Goal: Transaction & Acquisition: Purchase product/service

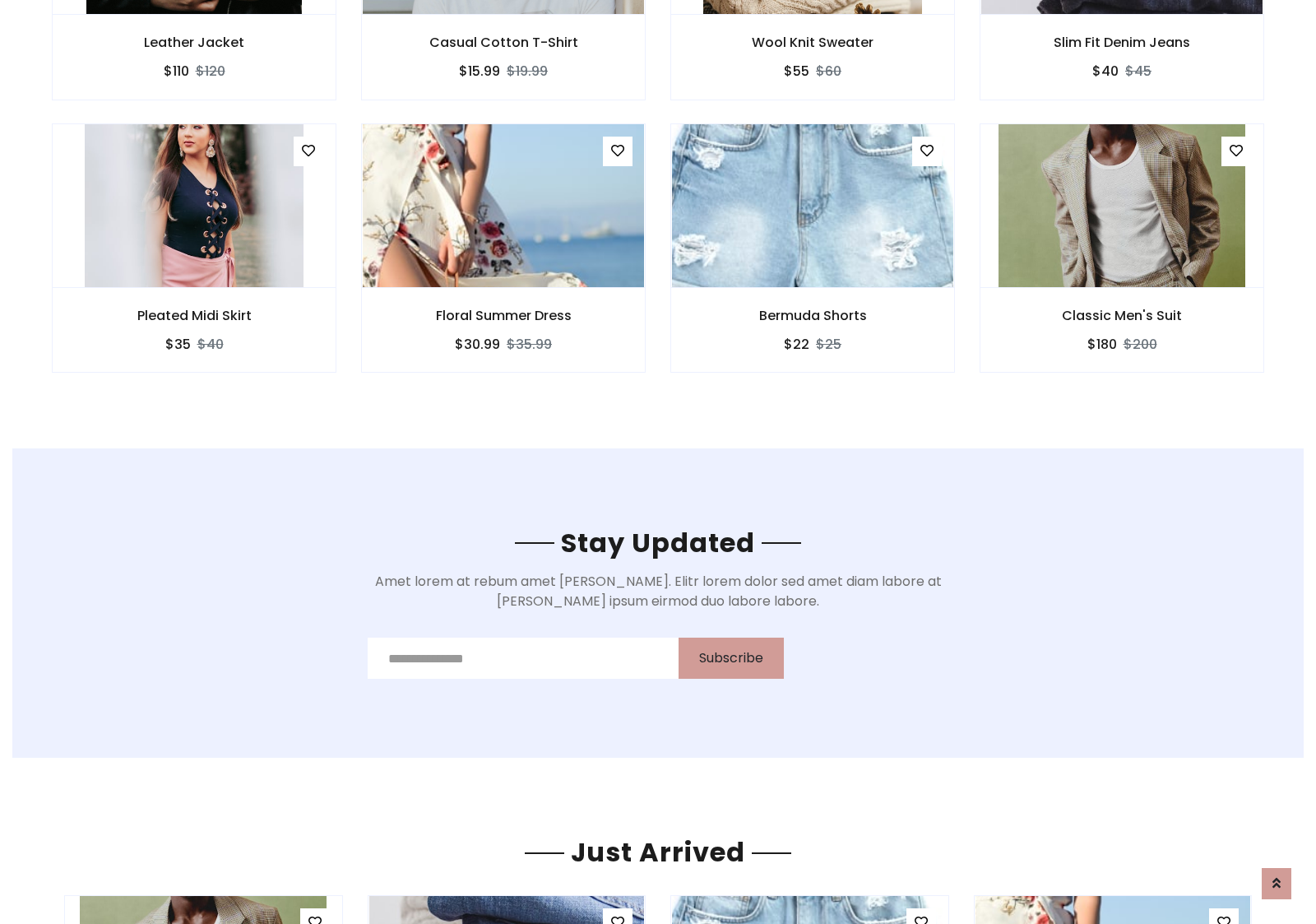
scroll to position [2478, 0]
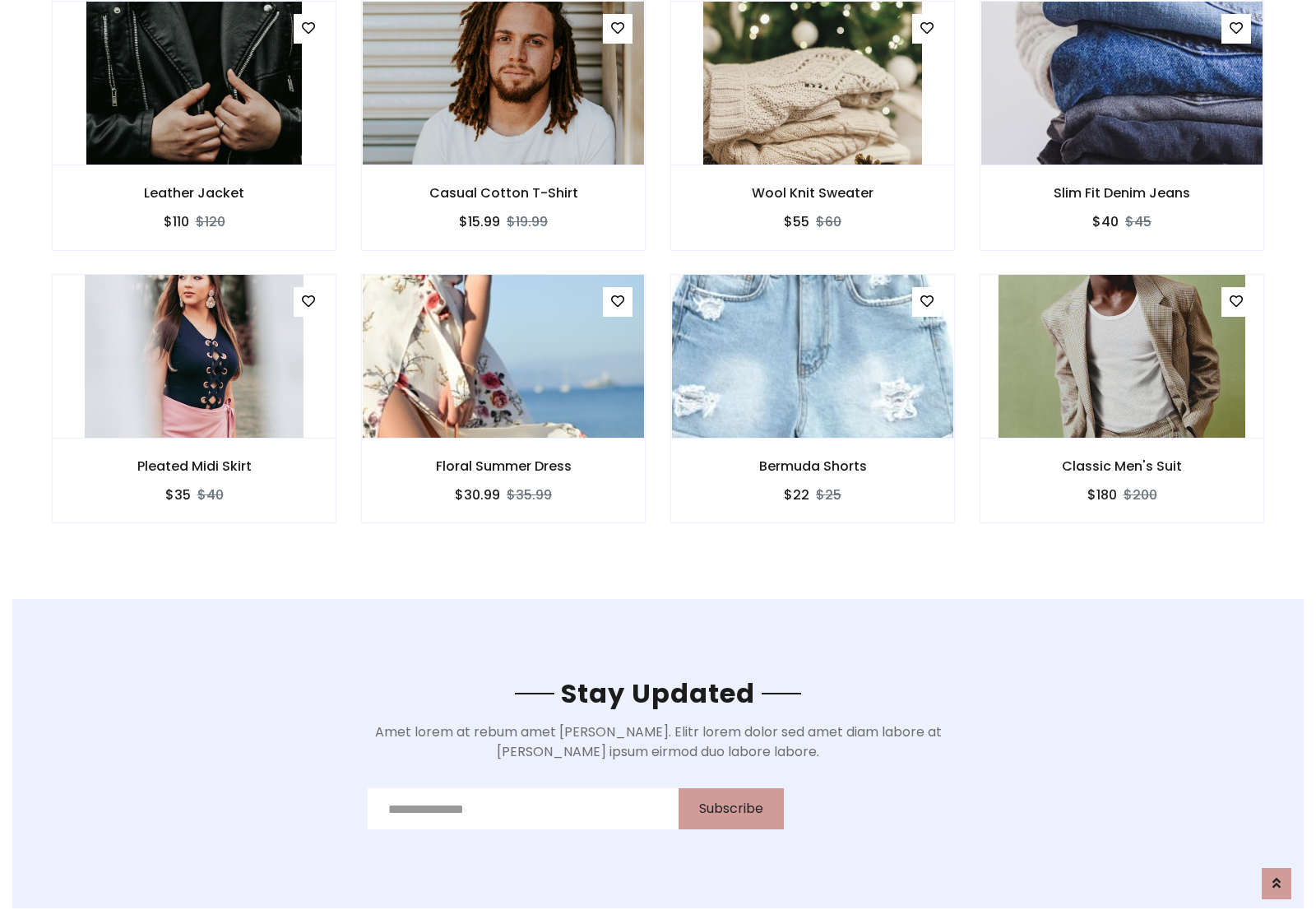
click at [658, 279] on div "Bermuda Shorts $22 $25" at bounding box center [812, 410] width 309 height 273
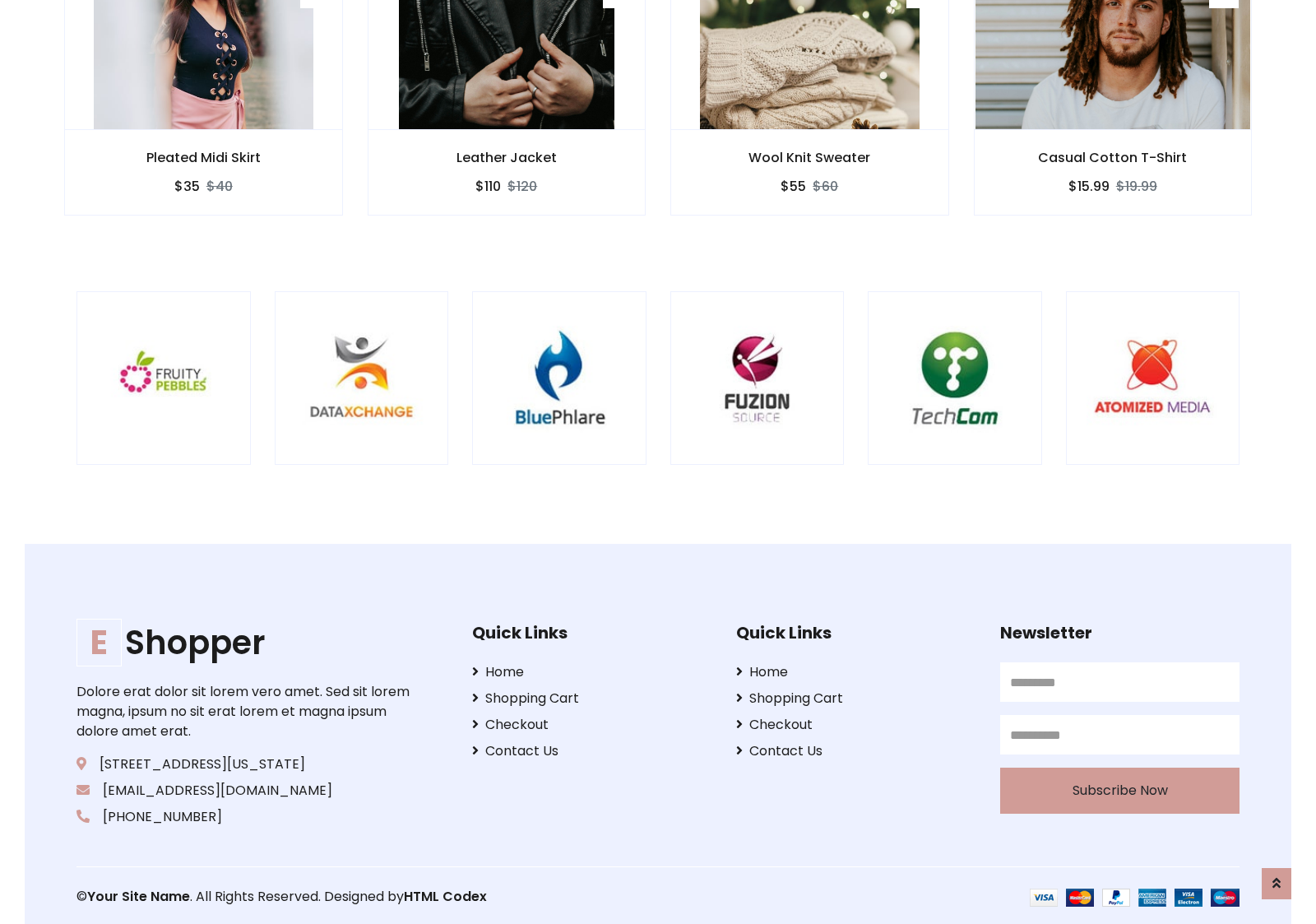
scroll to position [3132, 0]
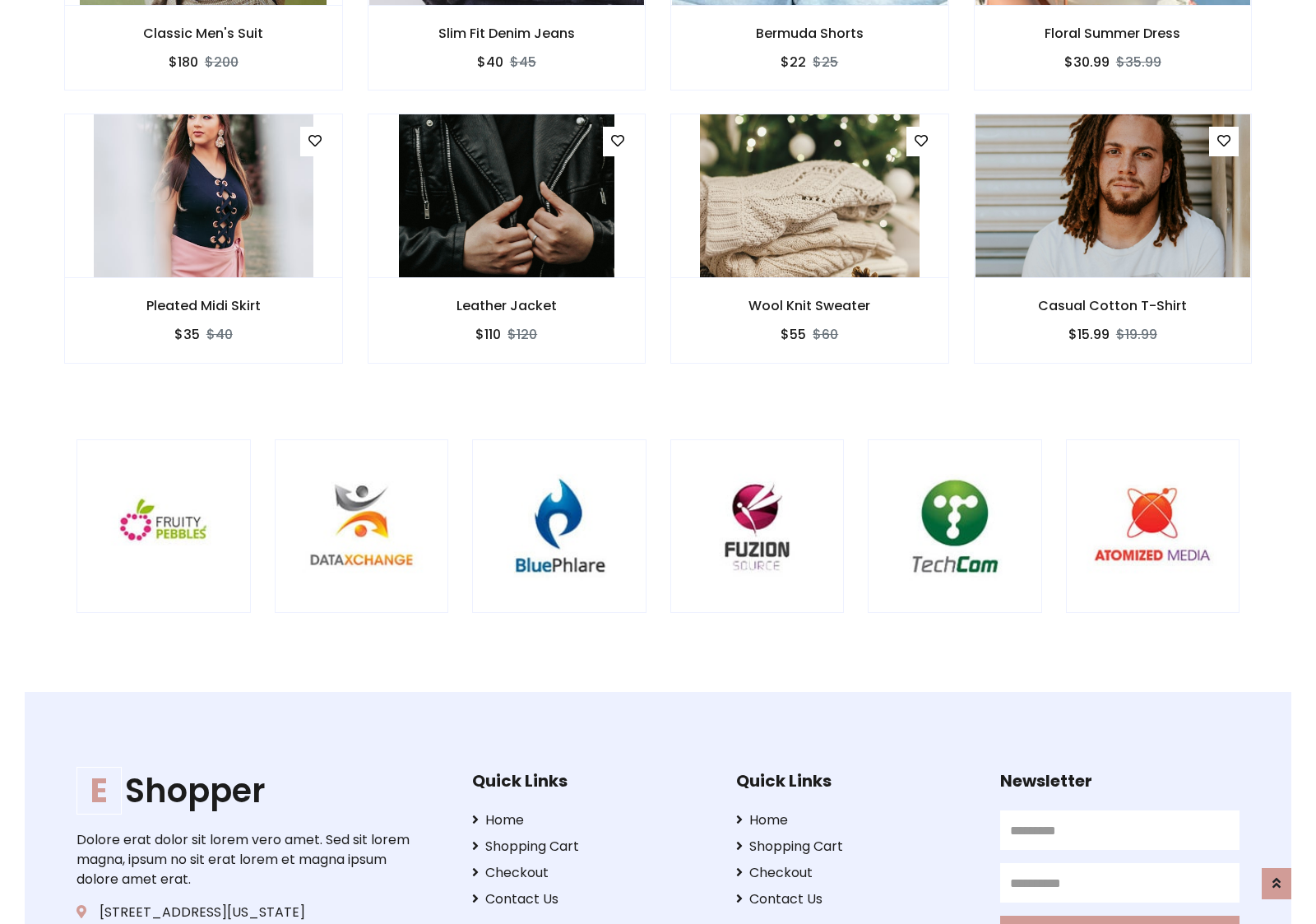
click at [658, 462] on div at bounding box center [867, 526] width 3955 height 174
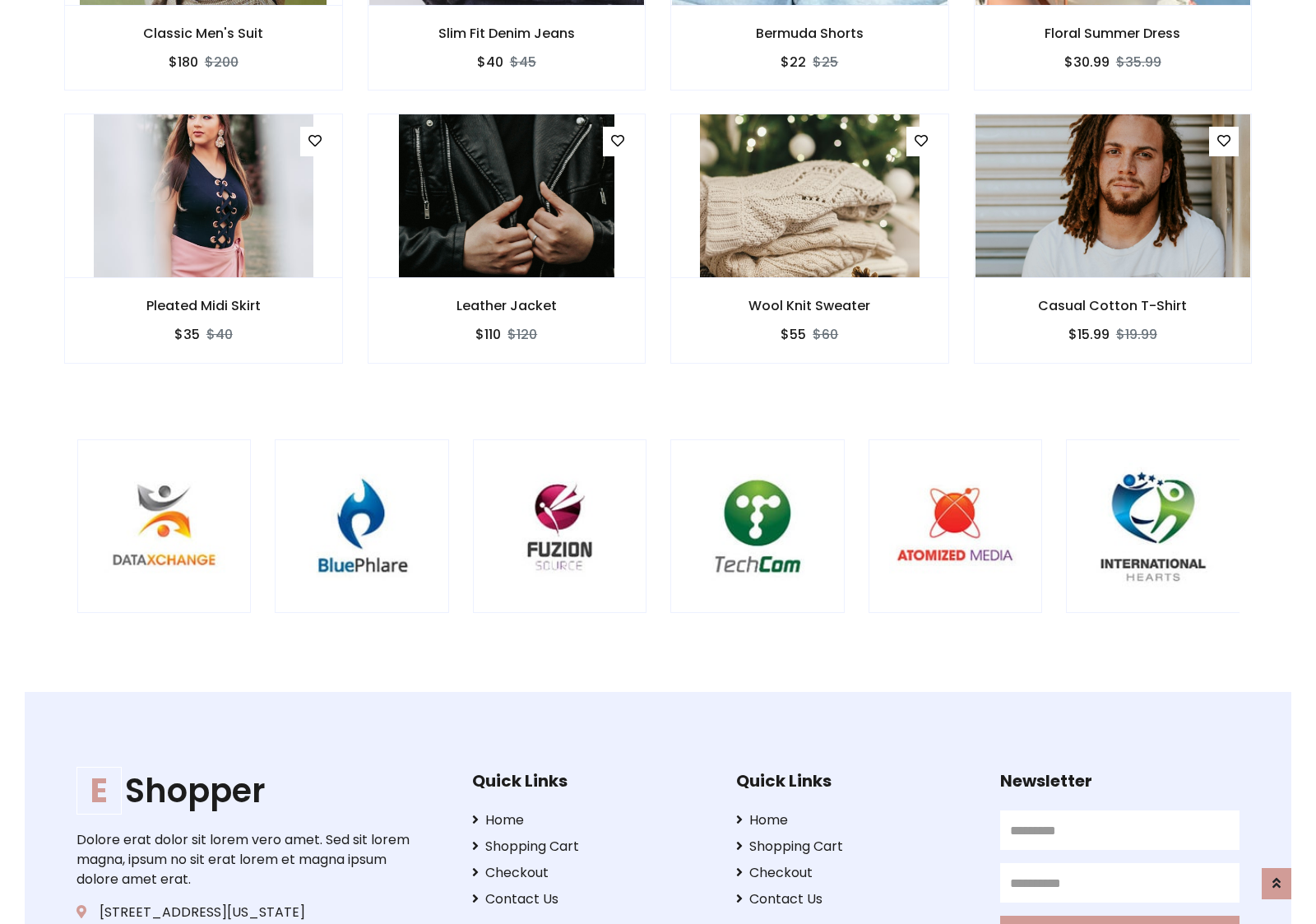
click at [658, 462] on div at bounding box center [670, 526] width 3955 height 174
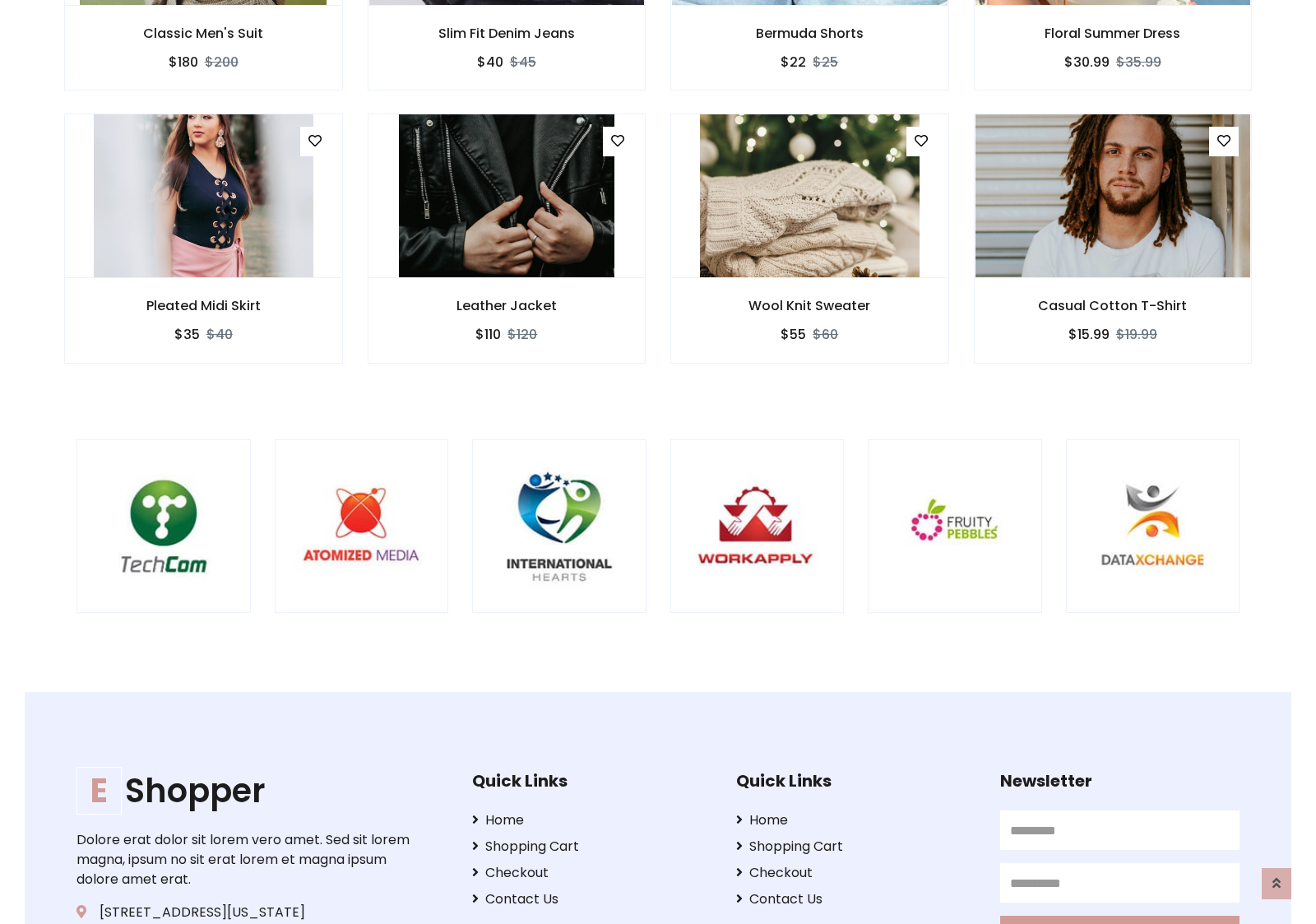
scroll to position [0, 0]
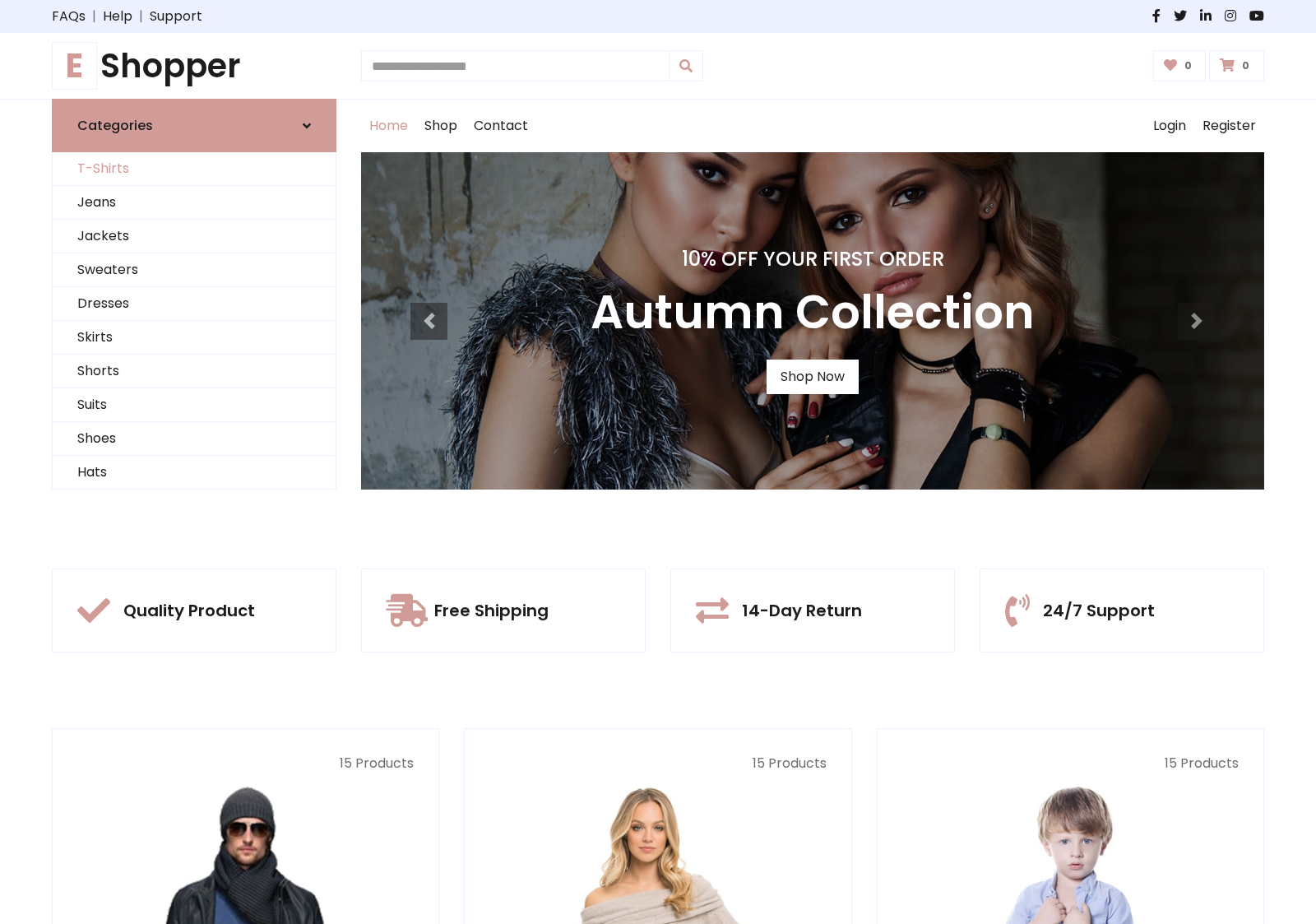
click at [194, 169] on link "T-Shirts" at bounding box center [193, 168] width 282 height 34
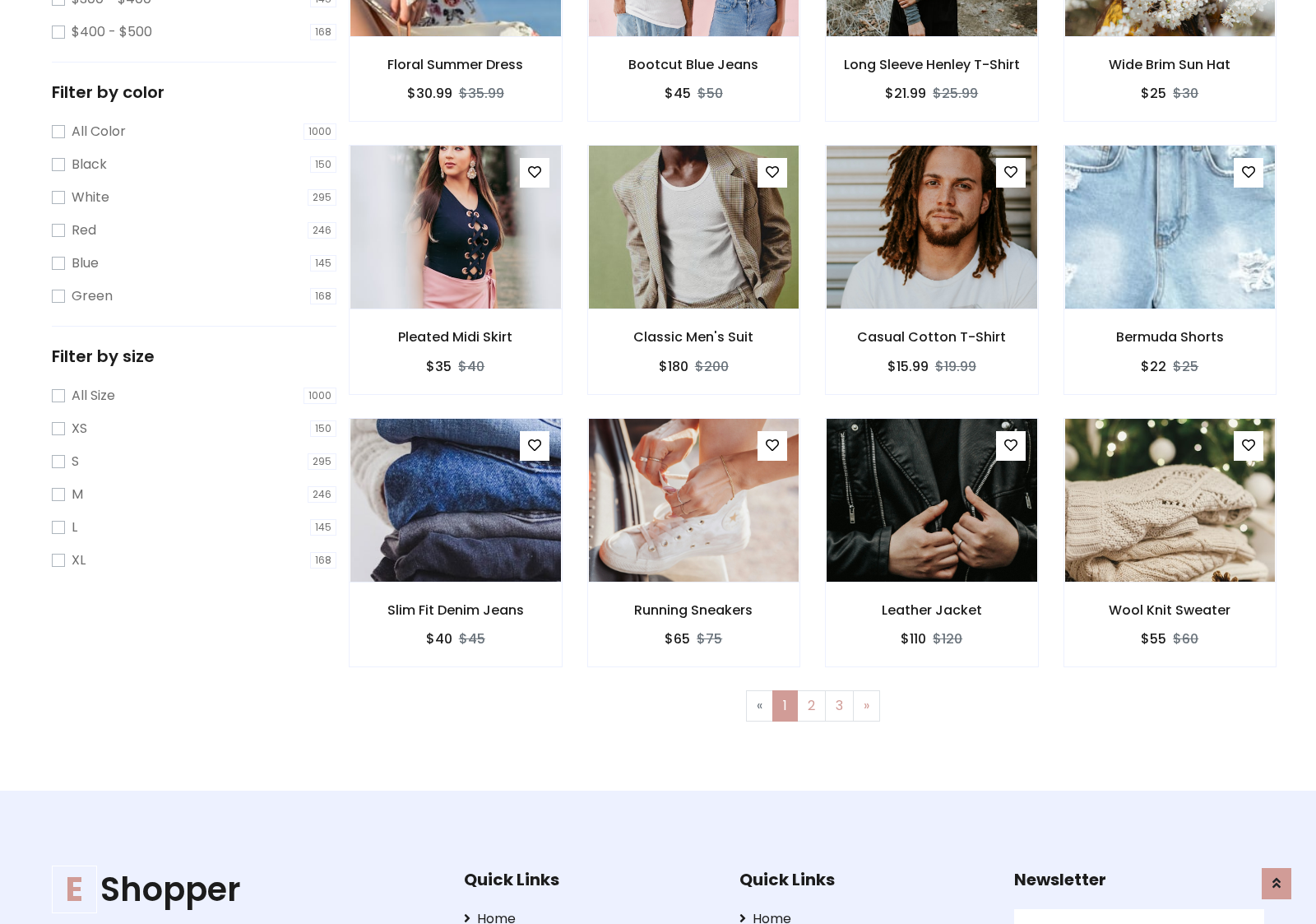
scroll to position [660, 0]
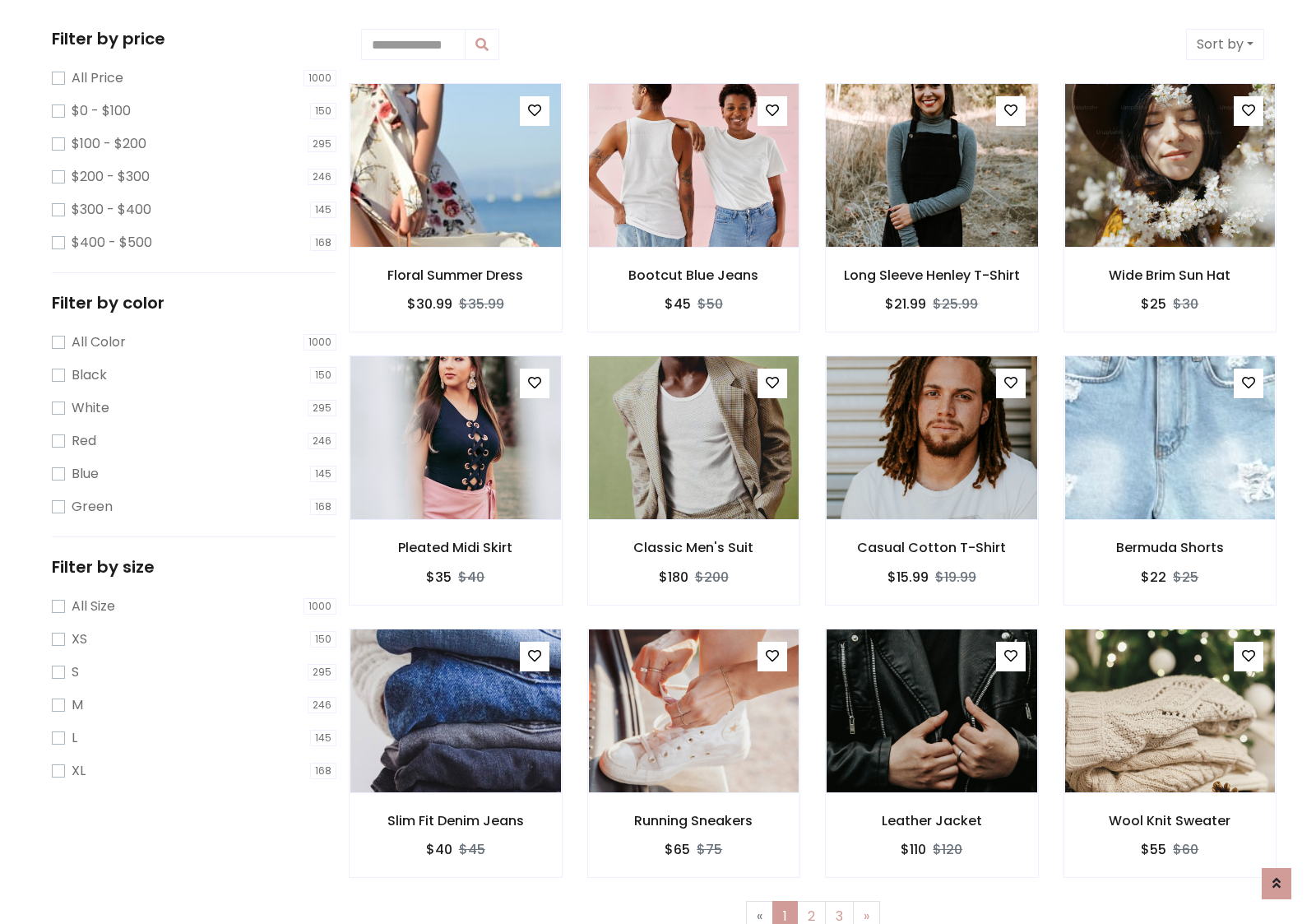
scroll to position [0, 0]
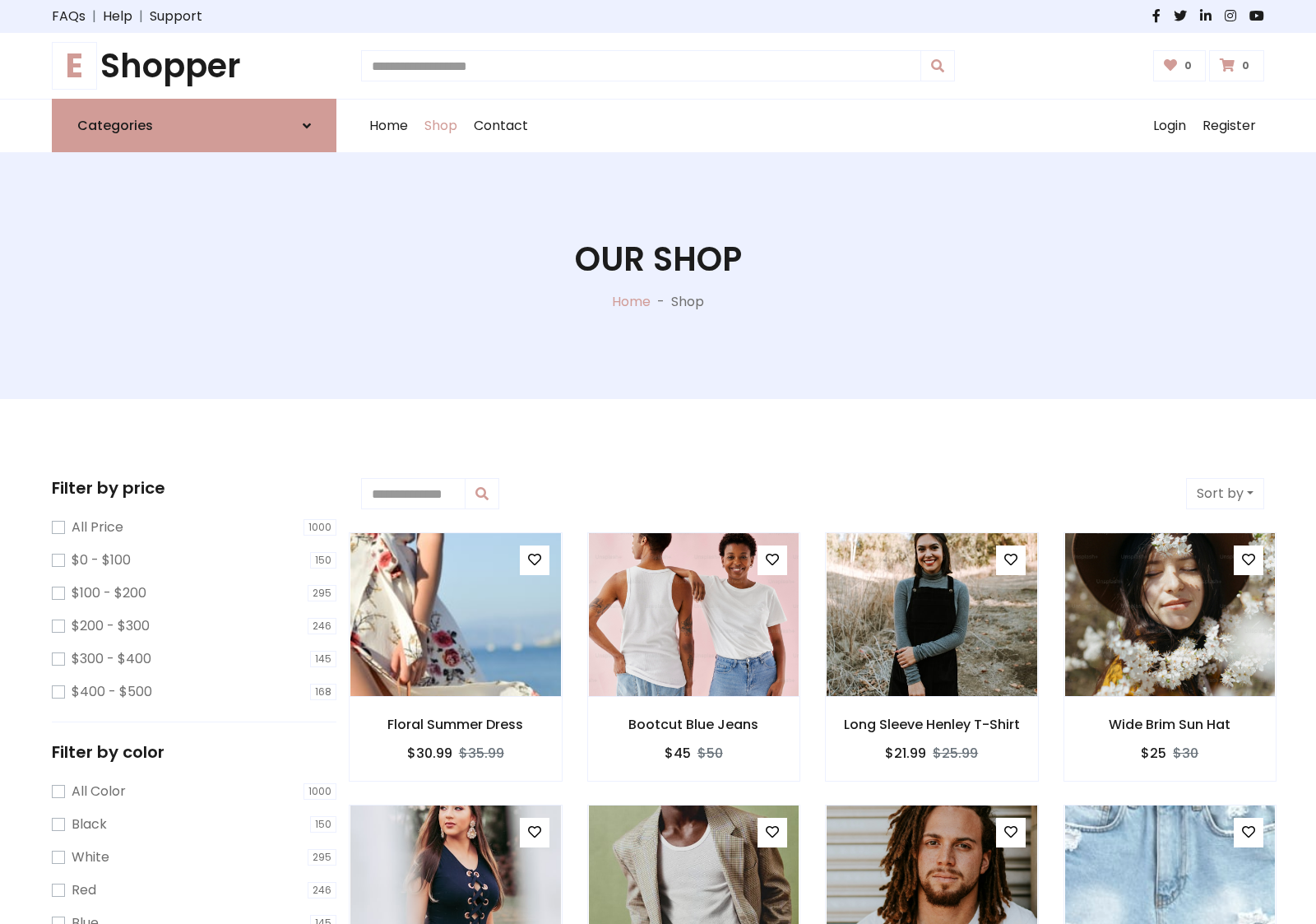
click at [194, 65] on h1 "E Shopper" at bounding box center [193, 65] width 284 height 39
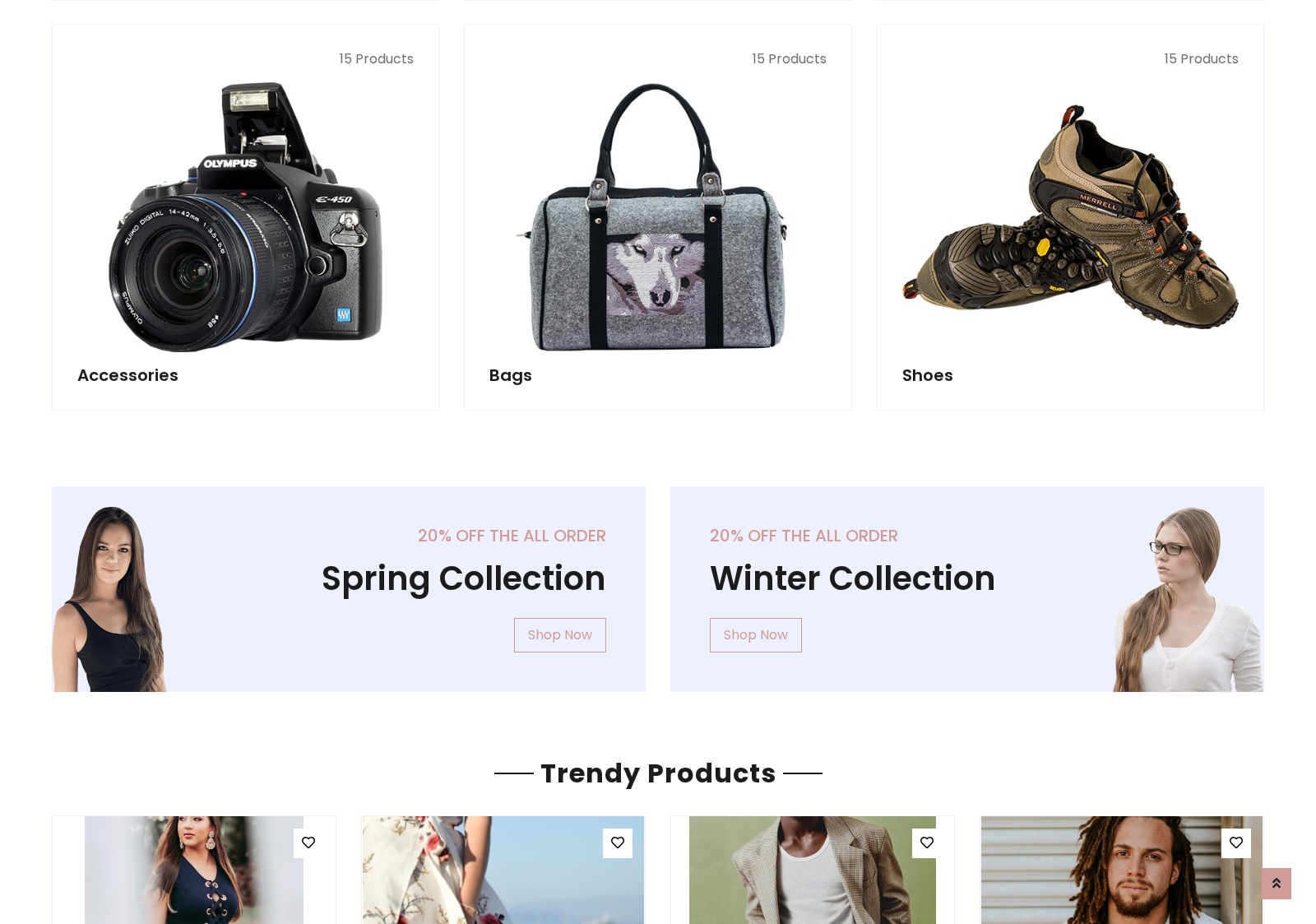
scroll to position [1598, 0]
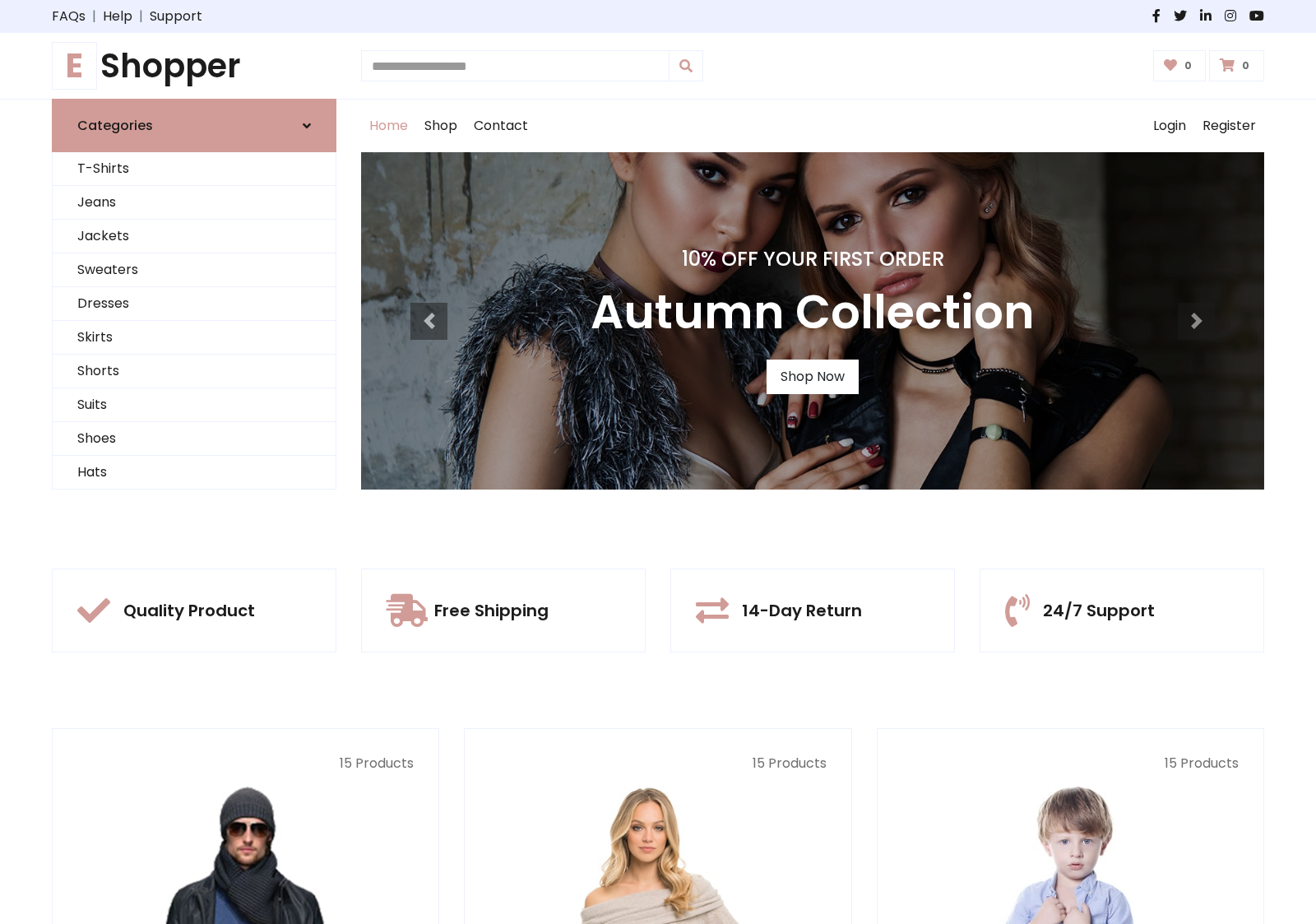
scroll to position [540, 0]
